Goal: Task Accomplishment & Management: Manage account settings

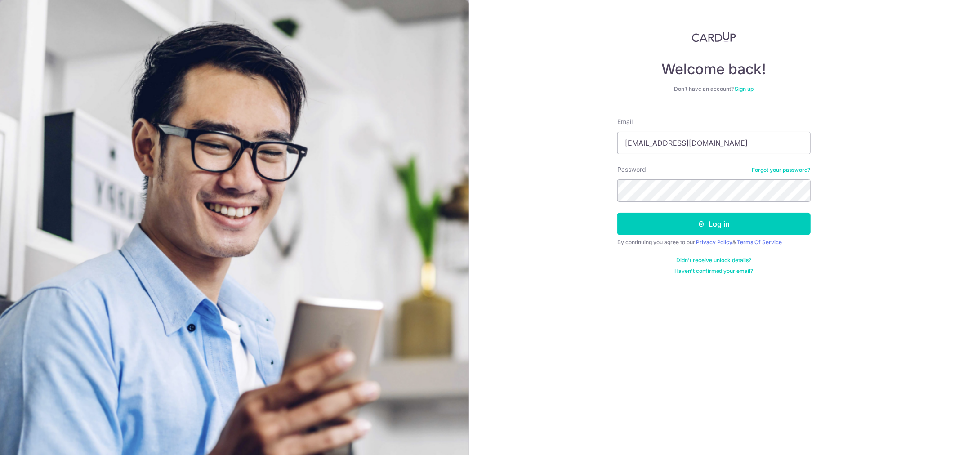
click at [617, 213] on button "Log in" at bounding box center [713, 224] width 193 height 22
